Goal: Check status

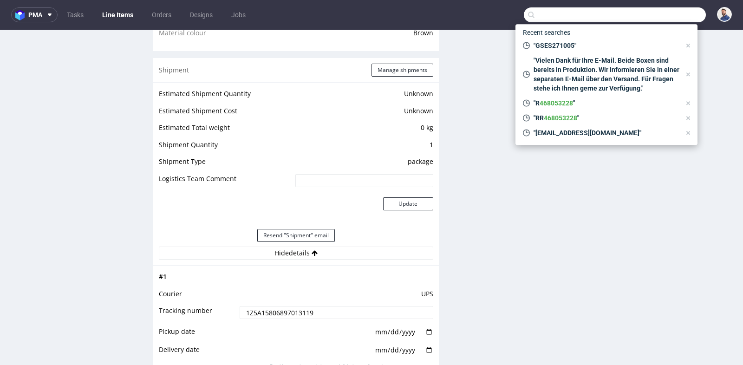
scroll to position [7, 0]
click at [619, 12] on input "text" at bounding box center [615, 14] width 182 height 15
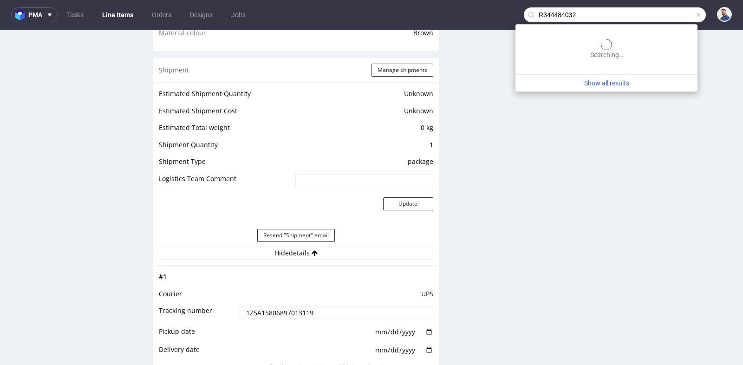
type input "R344484032"
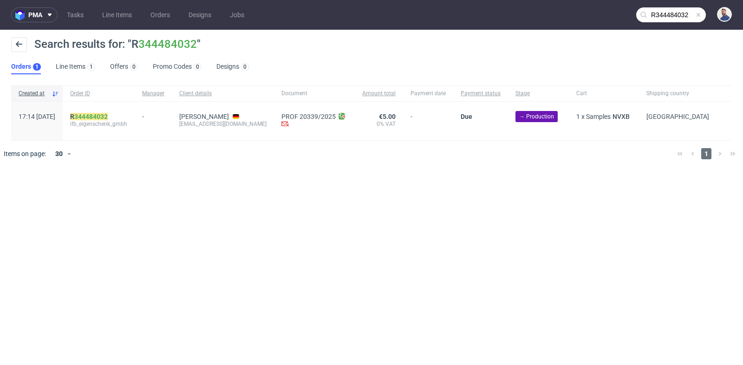
click at [126, 108] on div "R 344484032 ifb_eigenschenk_gmbh" at bounding box center [99, 121] width 72 height 39
click at [108, 117] on link "344484032" at bounding box center [90, 116] width 33 height 7
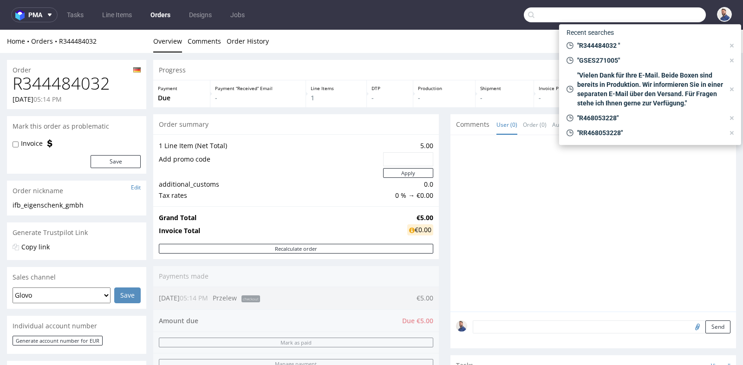
click at [673, 18] on input "text" at bounding box center [615, 14] width 182 height 15
paste input "R695839398"
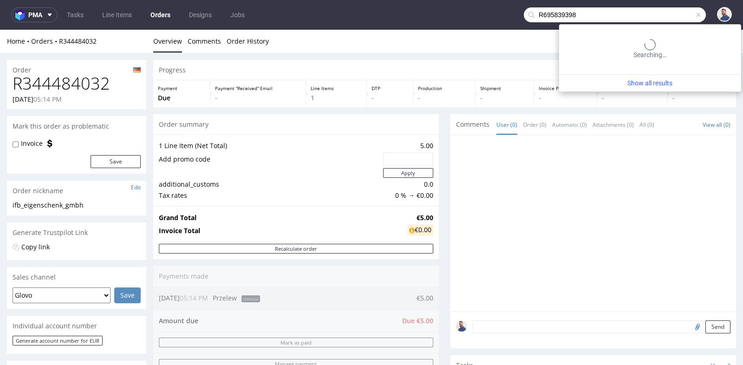
type input "R695839398"
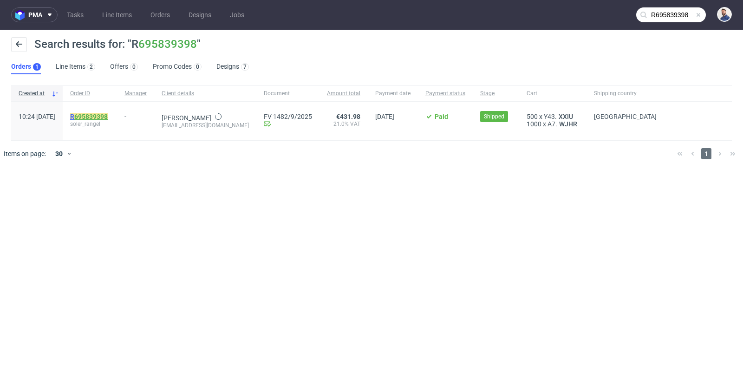
click at [108, 115] on link "695839398" at bounding box center [90, 116] width 33 height 7
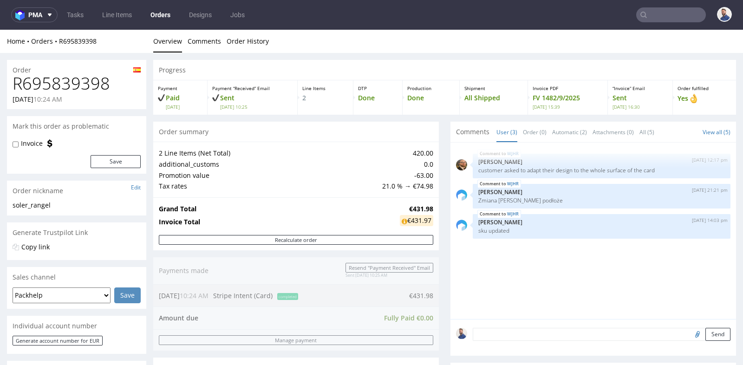
click at [436, 152] on div "Progress Payment Paid [DATE] Payment “Received” Email Sent [DATE] 10:25 Line It…" at bounding box center [444, 355] width 583 height 591
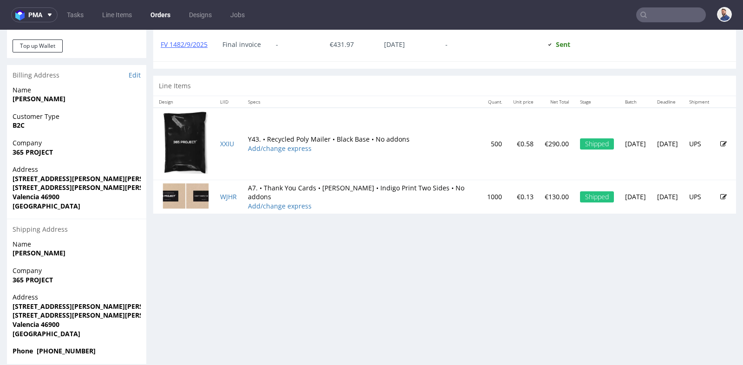
scroll to position [440, 0]
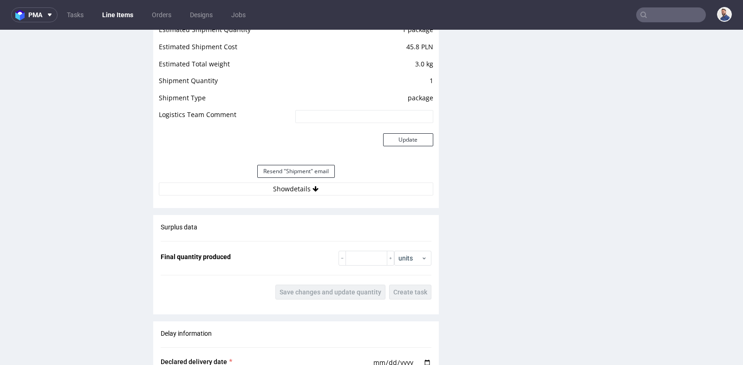
scroll to position [867, 0]
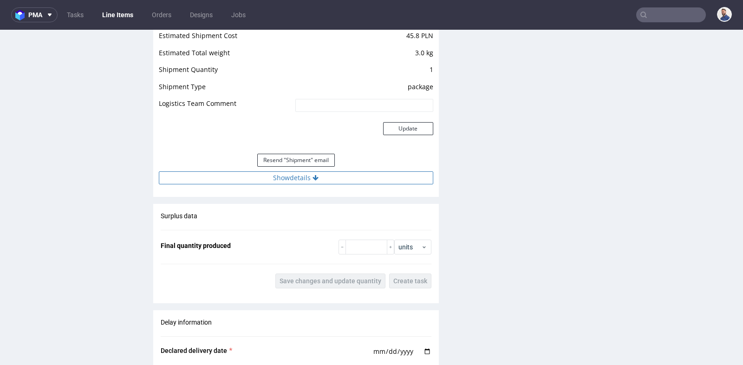
click at [302, 175] on button "Show details" at bounding box center [296, 177] width 275 height 13
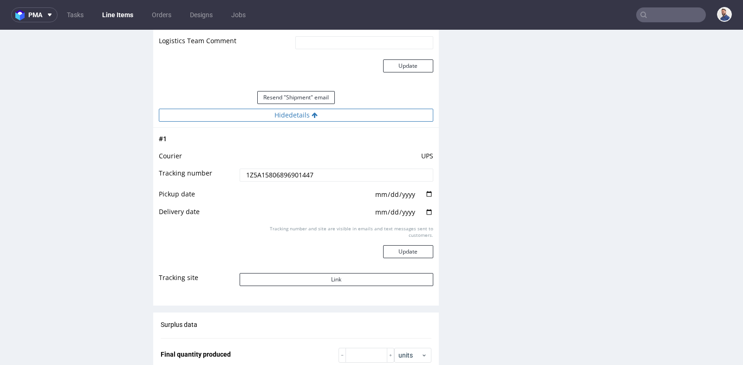
scroll to position [950, 0]
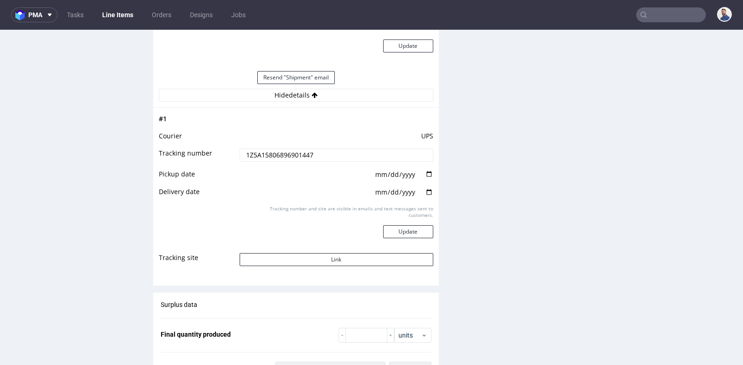
click at [304, 156] on input "1Z5A15806896901447" at bounding box center [337, 155] width 194 height 13
